Goal: Transaction & Acquisition: Purchase product/service

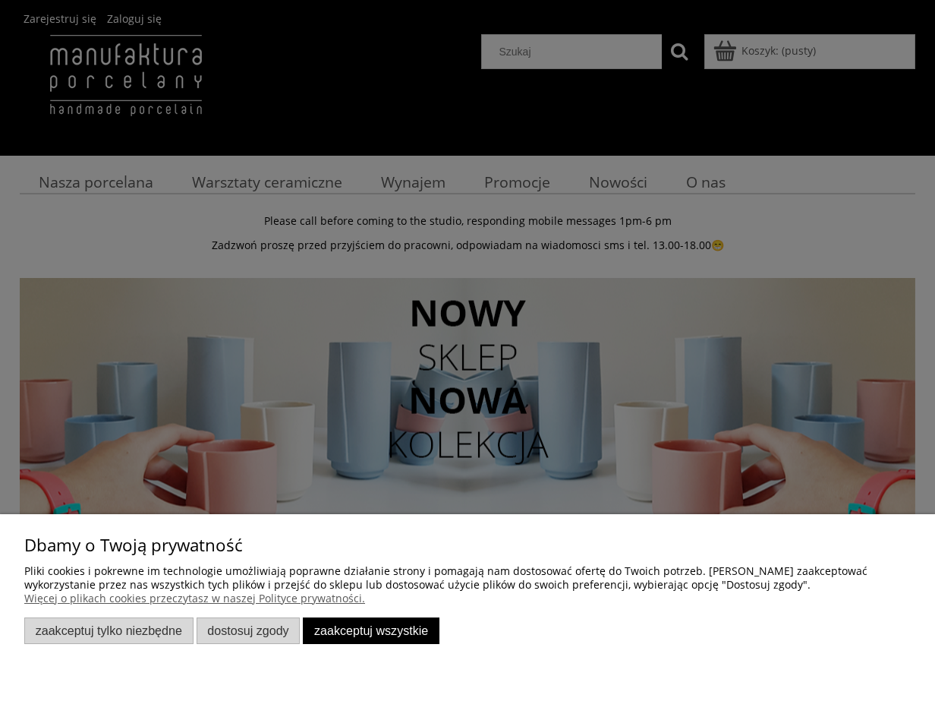
click at [380, 613] on div "Dbamy o Twoją prywatność Pliki cookies i pokrewne im technologie umożliwiają po…" at bounding box center [467, 591] width 887 height 106
click at [395, 630] on button "Zaakceptuj wszystkie" at bounding box center [371, 630] width 137 height 27
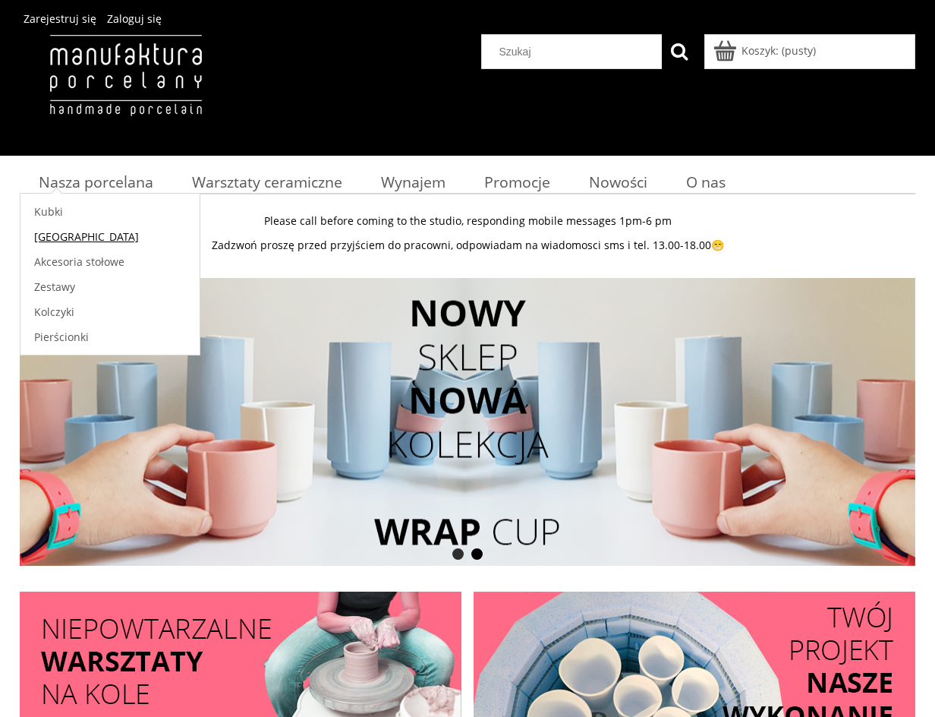
click at [65, 232] on span "[GEOGRAPHIC_DATA]" at bounding box center [86, 236] width 105 height 14
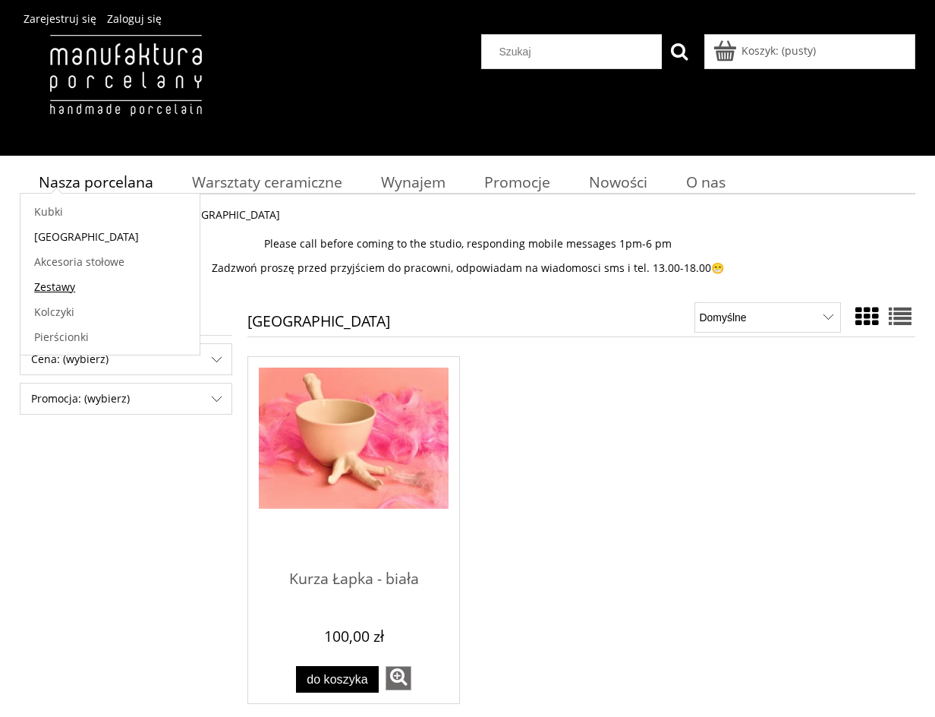
click at [68, 279] on link "Zestawy" at bounding box center [109, 286] width 179 height 25
